Goal: Navigation & Orientation: Go to known website

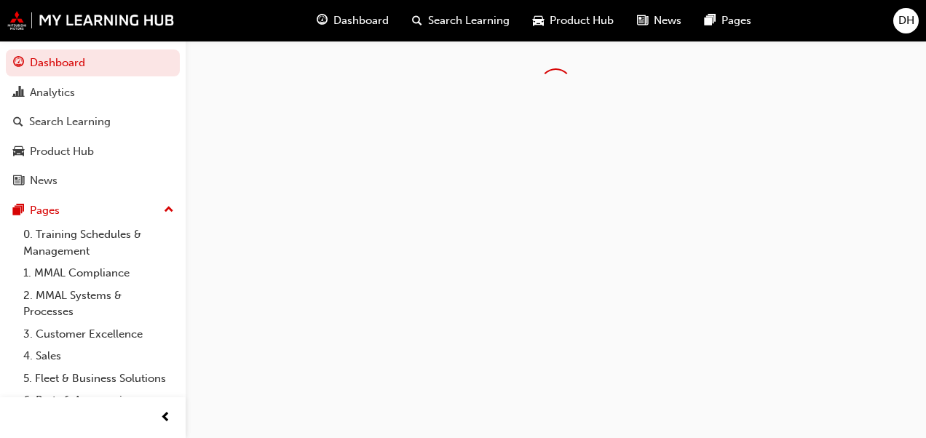
click at [896, 21] on div "DH" at bounding box center [906, 20] width 25 height 25
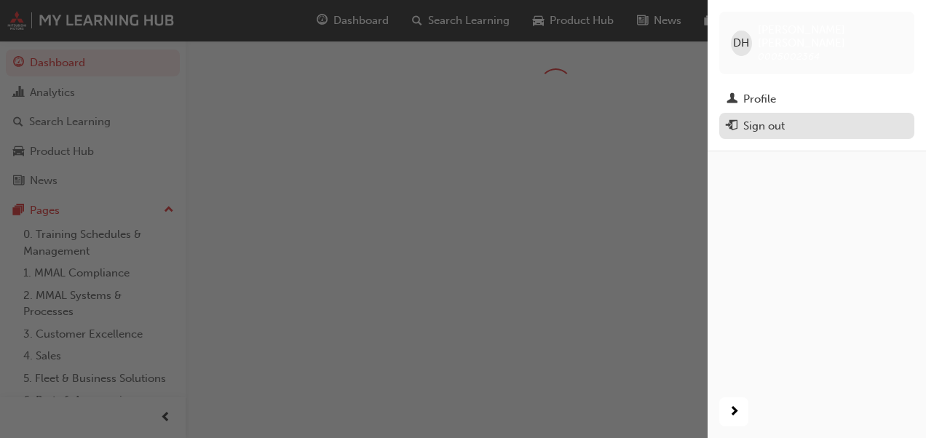
click at [773, 118] on div "Sign out" at bounding box center [765, 126] width 42 height 17
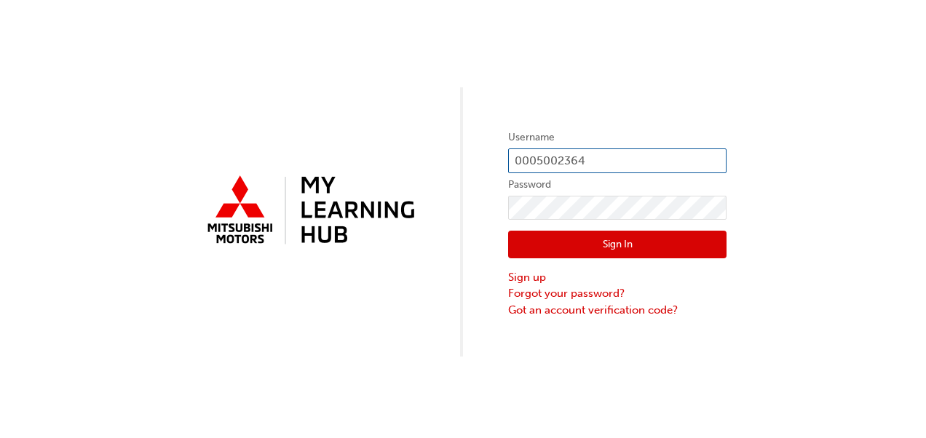
click at [599, 169] on input "0005002364" at bounding box center [617, 161] width 218 height 25
type input "0"
click at [586, 156] on input "text" at bounding box center [617, 161] width 218 height 25
drag, startPoint x: 582, startPoint y: 162, endPoint x: 524, endPoint y: 157, distance: 57.8
click at [524, 157] on input "text" at bounding box center [617, 161] width 218 height 25
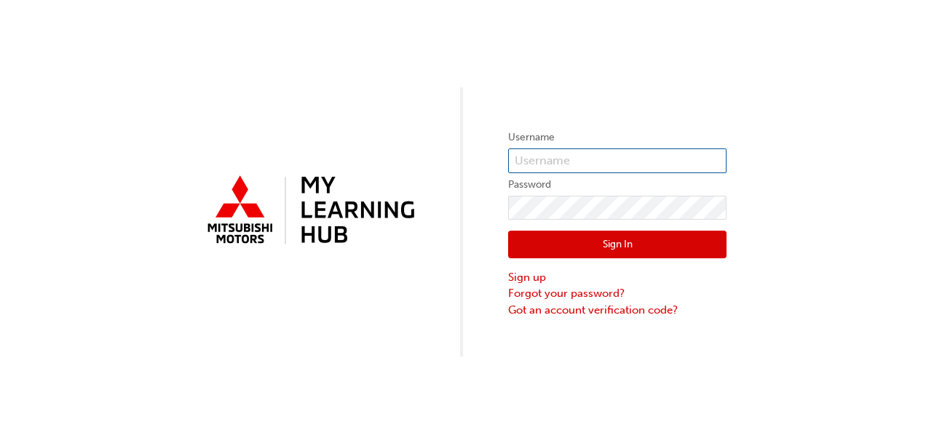
type input "0005002364"
click at [576, 153] on input "0005002364" at bounding box center [617, 161] width 218 height 25
click at [594, 159] on input "0005002364" at bounding box center [617, 161] width 218 height 25
click at [584, 158] on input "0005002364" at bounding box center [617, 161] width 218 height 25
click at [527, 157] on input "0005002364" at bounding box center [617, 161] width 218 height 25
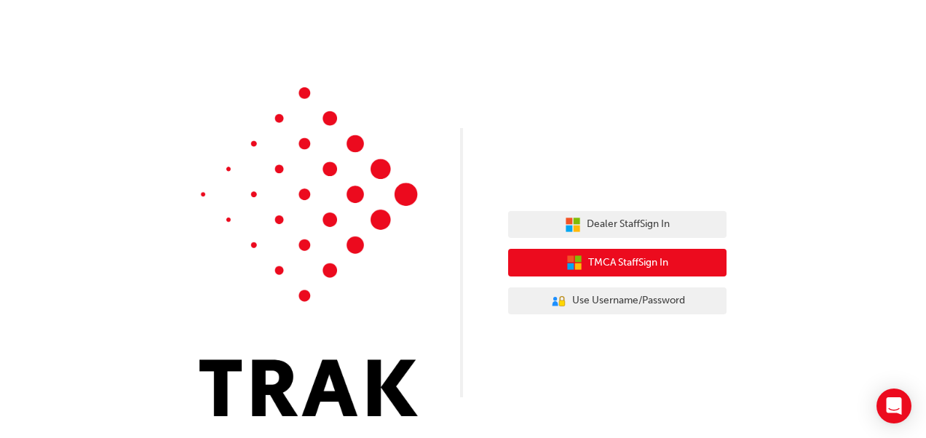
click at [628, 263] on span "TMCA Staff Sign In" at bounding box center [628, 263] width 80 height 17
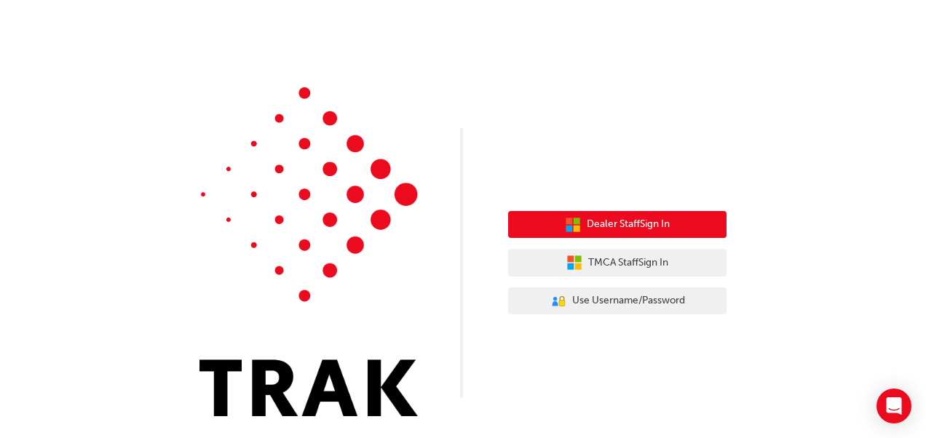
click at [602, 220] on span "Dealer Staff Sign In" at bounding box center [628, 224] width 83 height 17
click at [606, 221] on span "Dealer Staff Sign In" at bounding box center [628, 224] width 83 height 17
